Goal: Information Seeking & Learning: Learn about a topic

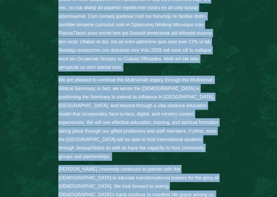
scroll to position [468, 0]
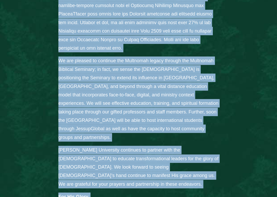
drag, startPoint x: 58, startPoint y: 25, endPoint x: 212, endPoint y: 189, distance: 225.5
click at [212, 189] on div "From the Desk of President [PERSON_NAME]: [PERSON_NAME][GEOGRAPHIC_DATA] is gra…" at bounding box center [138, 7] width 170 height 439
copy div "From the Desk of President [PERSON_NAME]: [PERSON_NAME][GEOGRAPHIC_DATA] is gra…"
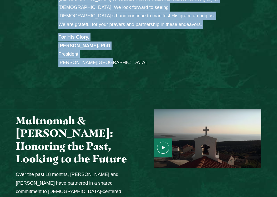
scroll to position [657, 0]
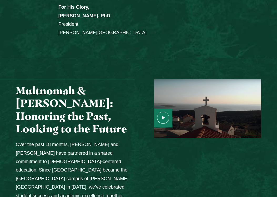
click at [129, 144] on p "Over the past 18 months, Multnomah and Jessup have partnered in a shared commit…" at bounding box center [75, 170] width 118 height 60
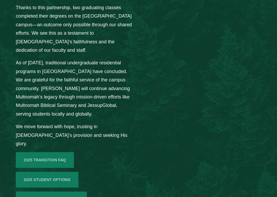
scroll to position [868, 0]
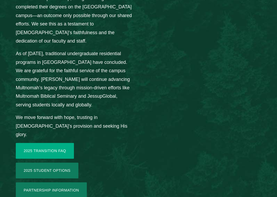
click at [51, 143] on link "2025 Transition FAQ" at bounding box center [45, 151] width 58 height 16
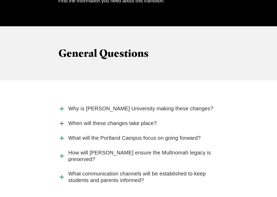
scroll to position [579, 0]
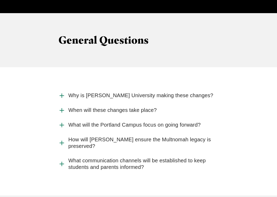
click at [73, 122] on span "What will the Portland Campus focus on going forward?" at bounding box center [134, 125] width 132 height 7
click at [0, 0] on input "What will the Portland Campus focus on going forward?" at bounding box center [0, 0] width 0 height 0
